Goal: Find contact information: Find contact information

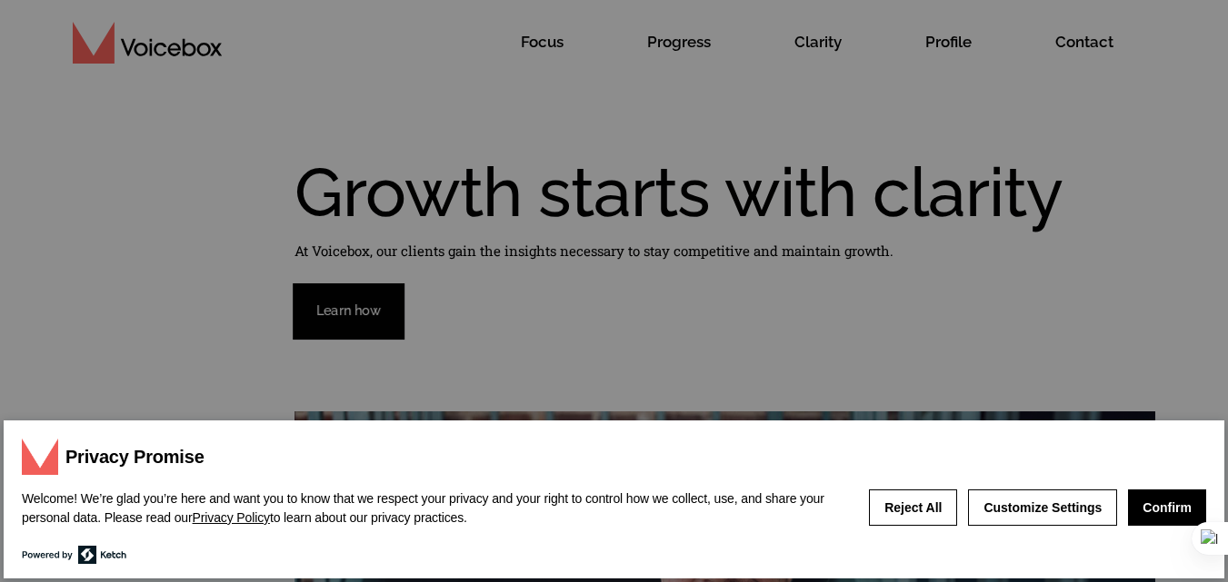
drag, startPoint x: 1154, startPoint y: 500, endPoint x: 1062, endPoint y: 487, distance: 92.6
click at [1155, 499] on button "Confirm" at bounding box center [1167, 508] width 78 height 36
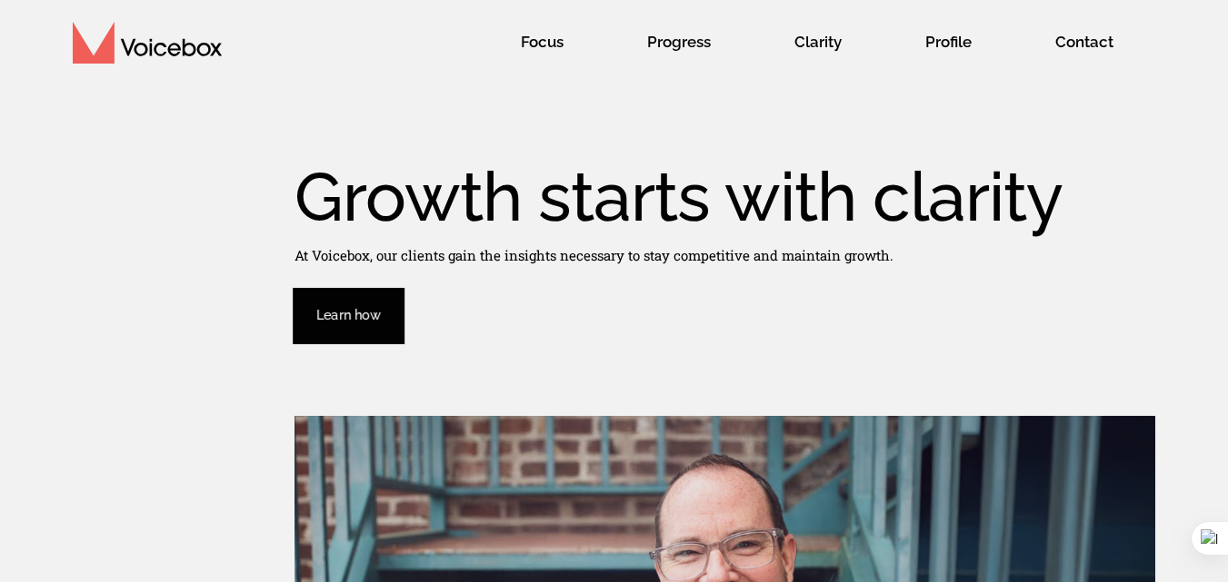
scroll to position [6, 0]
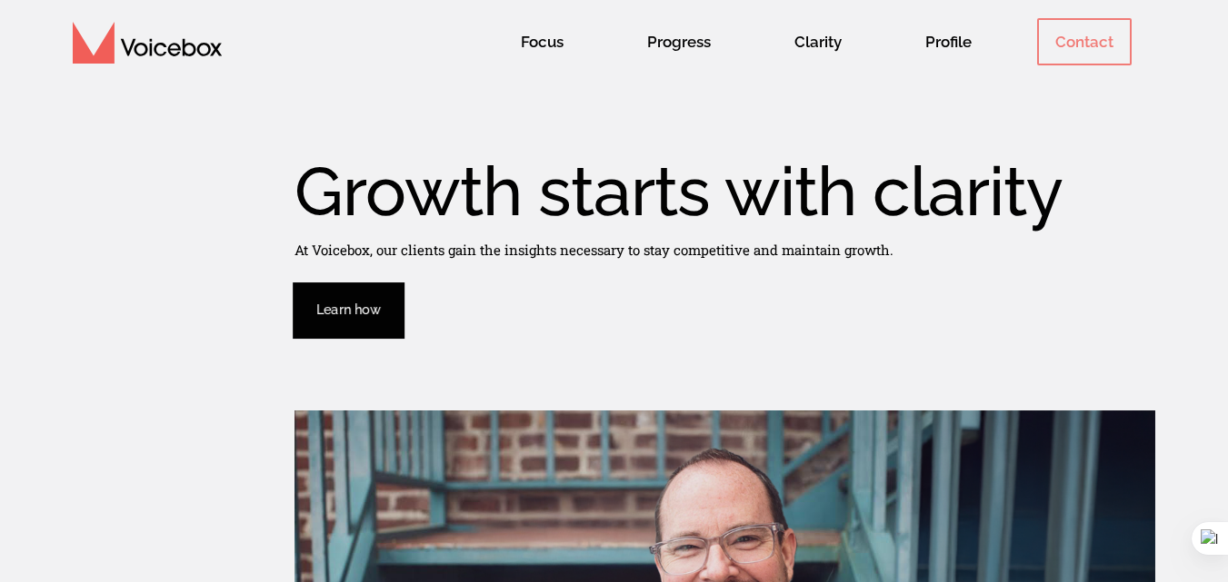
click at [1061, 47] on span "Contact" at bounding box center [1084, 41] width 94 height 47
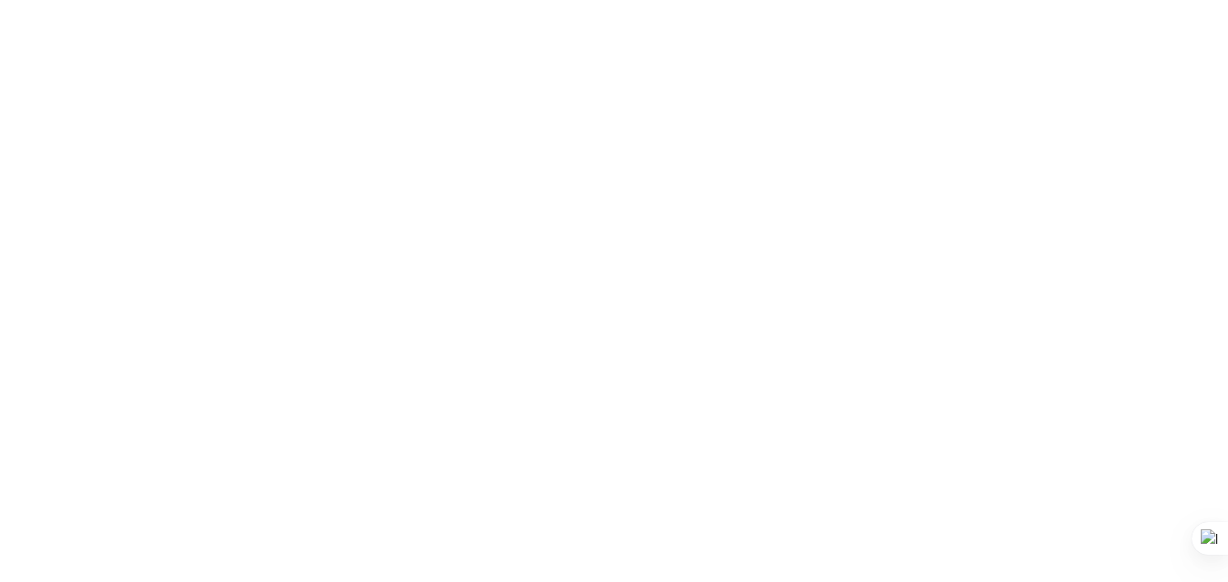
scroll to position [0, 0]
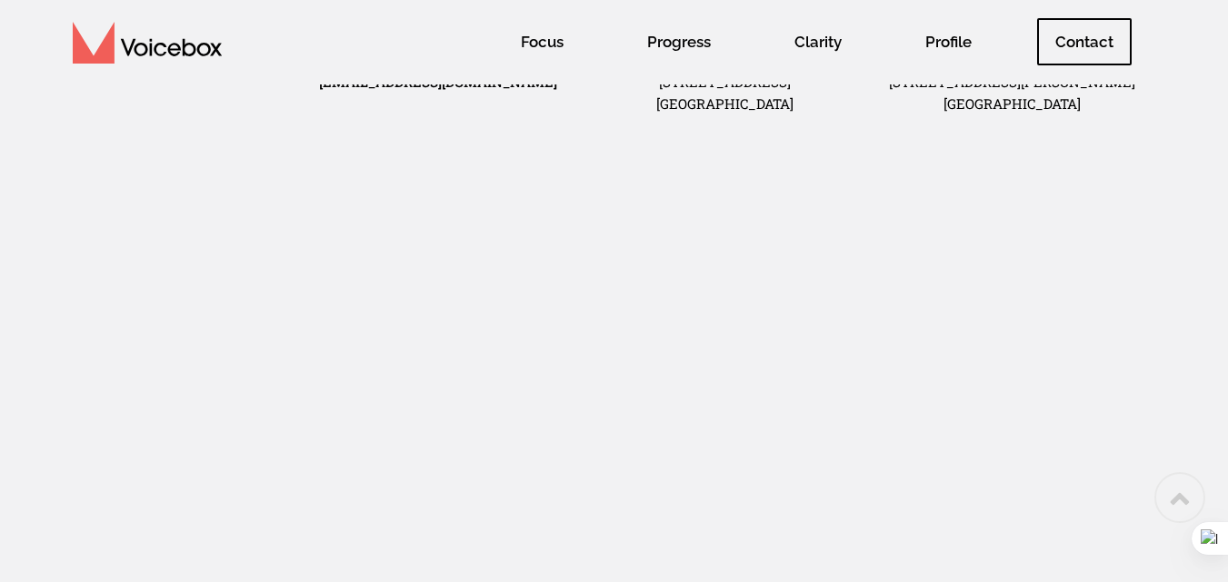
scroll to position [543, 0]
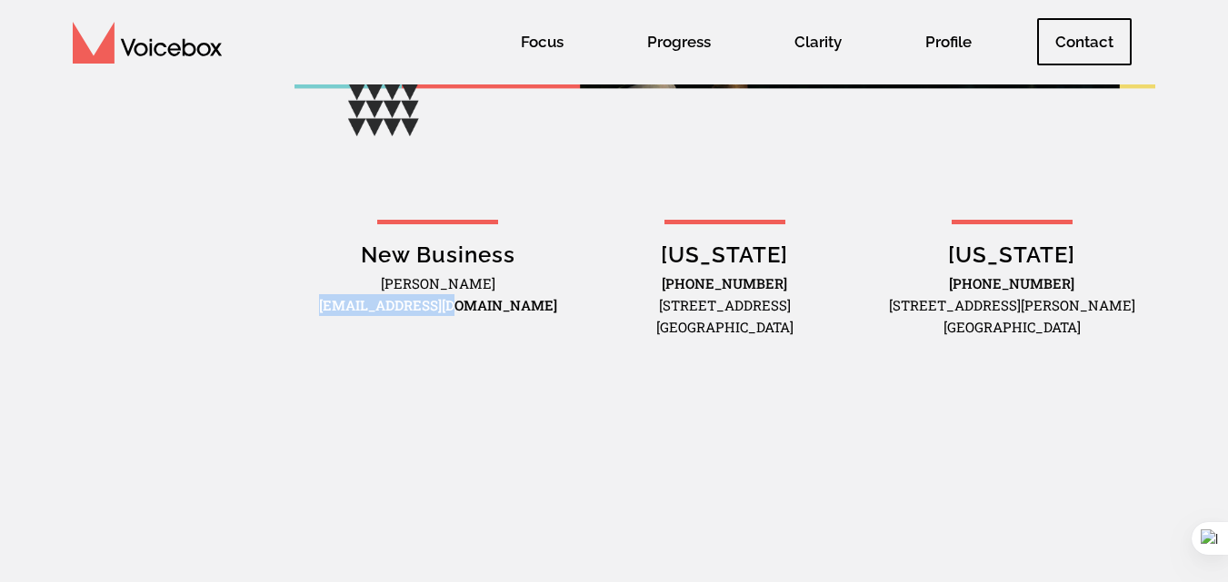
drag, startPoint x: 512, startPoint y: 313, endPoint x: 347, endPoint y: 317, distance: 165.4
click at [347, 317] on div "New Business [PERSON_NAME] [EMAIL_ADDRESS][DOMAIN_NAME]" at bounding box center [437, 278] width 287 height 138
copy link "[EMAIL_ADDRESS][DOMAIN_NAME]"
